Goal: Check status

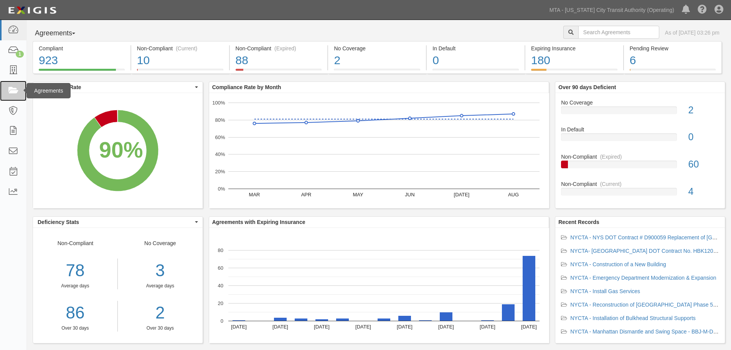
click at [19, 92] on link at bounding box center [13, 91] width 26 height 20
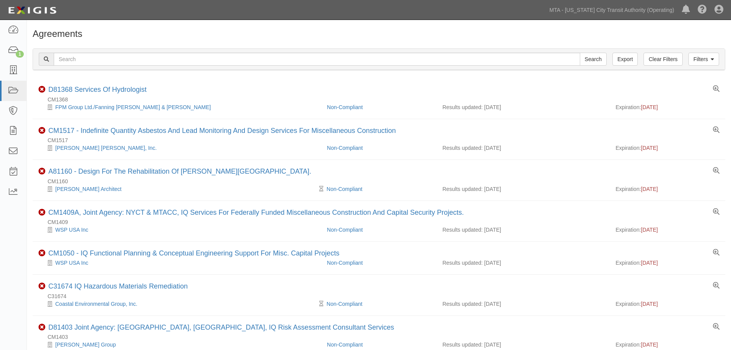
click at [139, 42] on div "Agreements" at bounding box center [379, 36] width 704 height 14
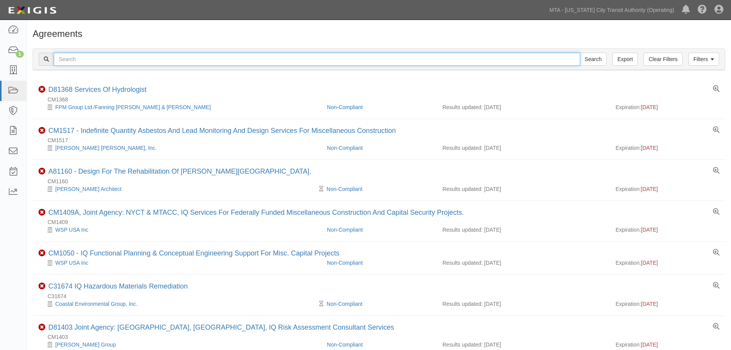
click at [135, 55] on input "text" at bounding box center [317, 59] width 527 height 13
paste input "71913"
type input "71913"
click at [580, 53] on input "Search" at bounding box center [593, 59] width 27 height 13
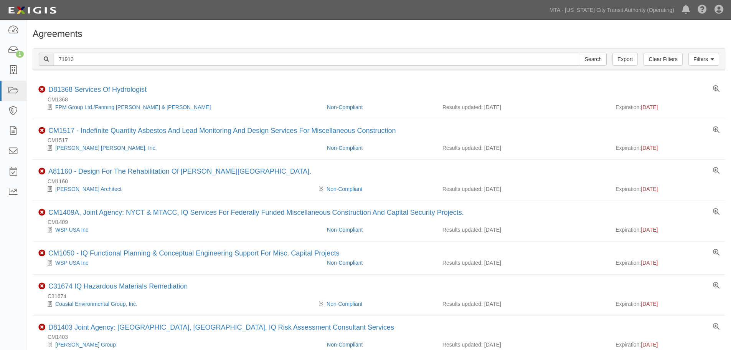
click at [134, 38] on h1 "Agreements" at bounding box center [379, 34] width 693 height 10
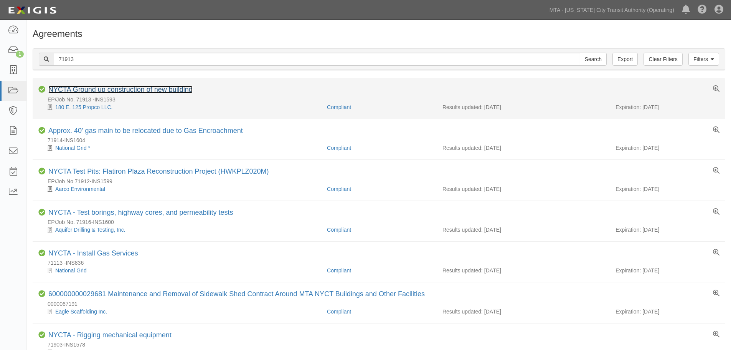
click at [168, 90] on link "NYCTA Ground up construction of new building" at bounding box center [120, 90] width 144 height 8
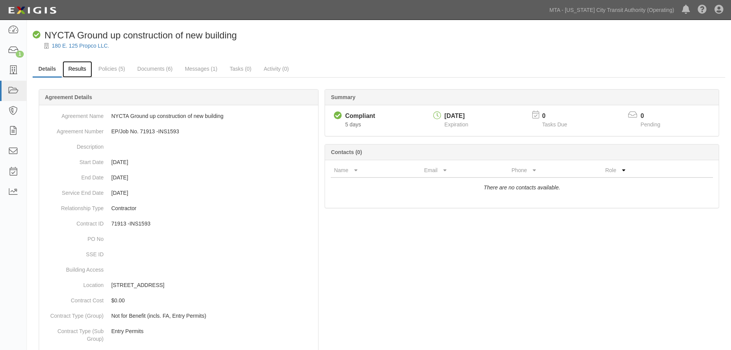
click at [74, 71] on link "Results" at bounding box center [78, 69] width 30 height 17
click at [96, 74] on link "Policies (5)" at bounding box center [112, 69] width 38 height 17
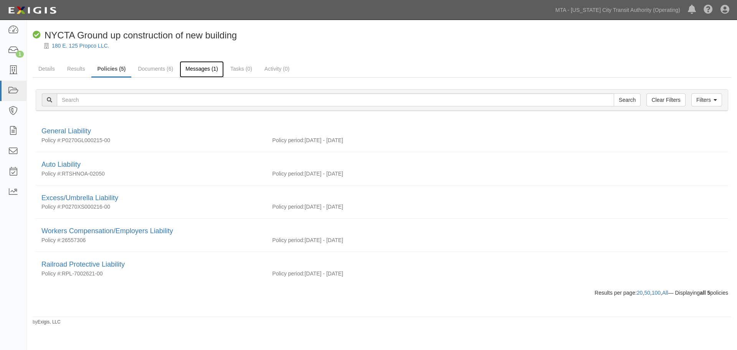
click at [205, 70] on link "Messages (1)" at bounding box center [202, 69] width 44 height 17
